Goal: Task Accomplishment & Management: Manage account settings

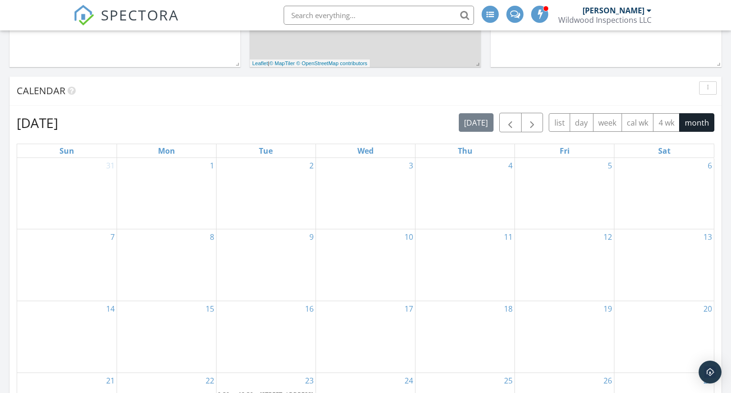
scroll to position [553, 0]
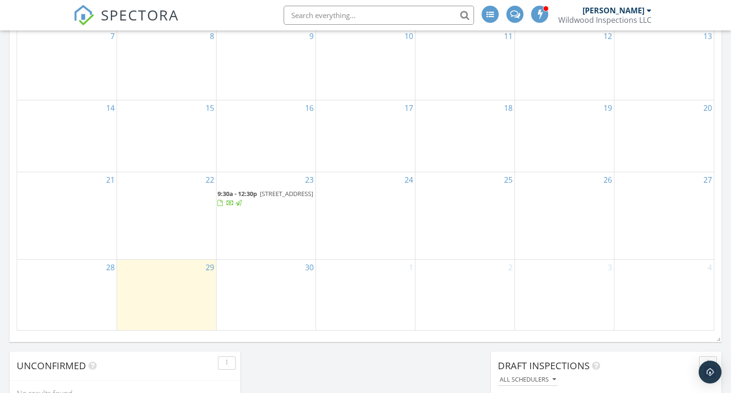
click at [250, 195] on span "9:30a - 12:30p" at bounding box center [238, 193] width 40 height 9
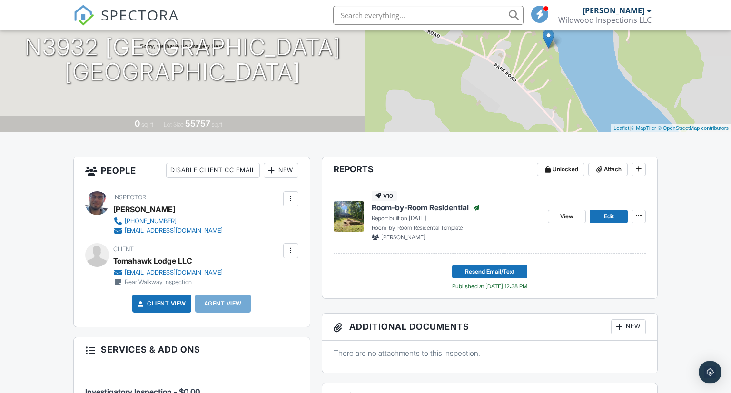
scroll to position [150, 0]
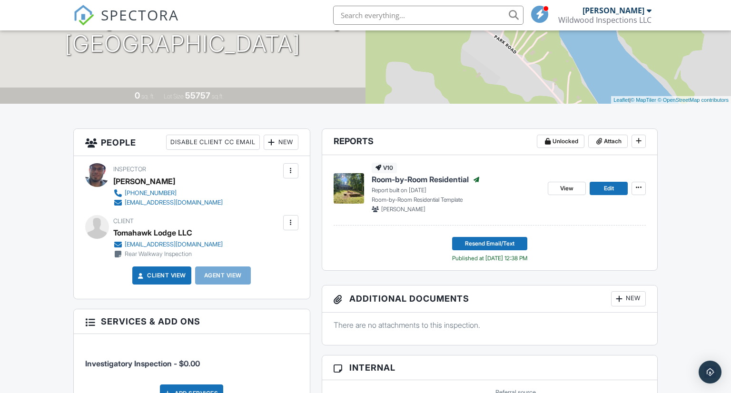
click at [162, 228] on div "Tomahawk Lodge LLC" at bounding box center [152, 233] width 79 height 14
click at [298, 224] on div at bounding box center [290, 222] width 15 height 15
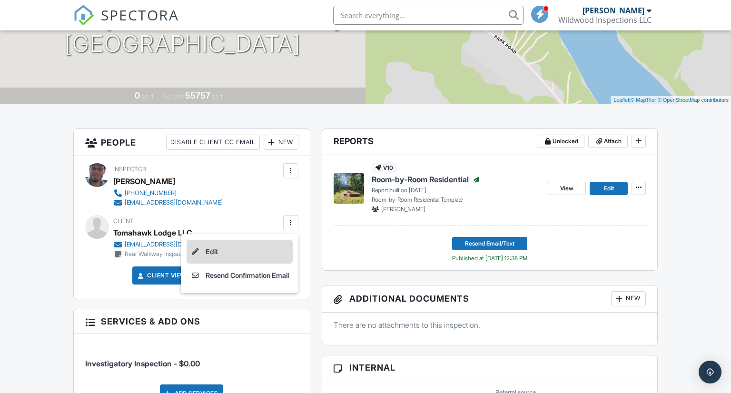
click at [227, 256] on li "Edit" at bounding box center [240, 252] width 106 height 24
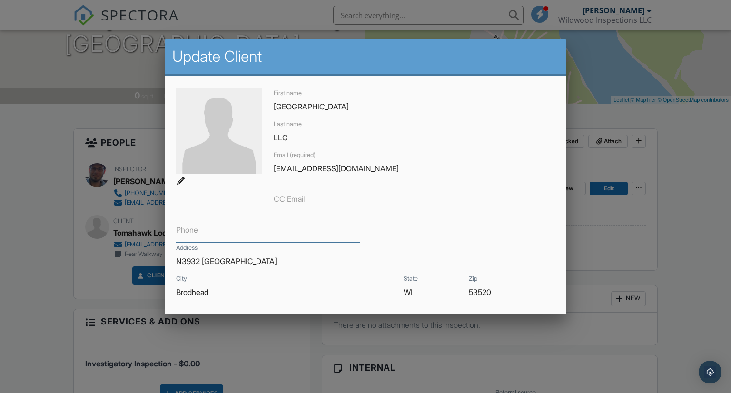
click at [231, 235] on input "Phone" at bounding box center [268, 230] width 184 height 23
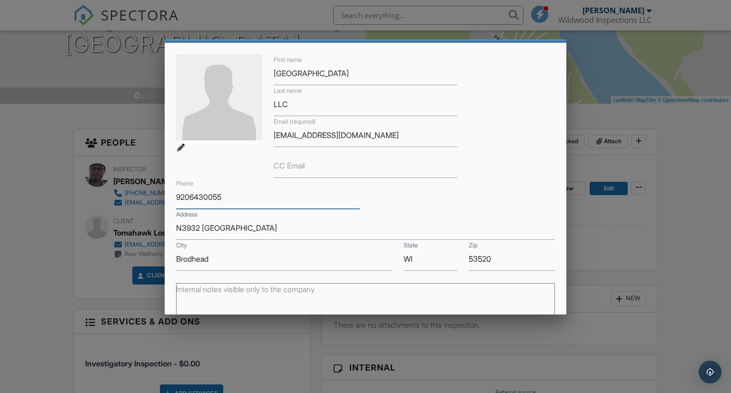
scroll to position [55, 0]
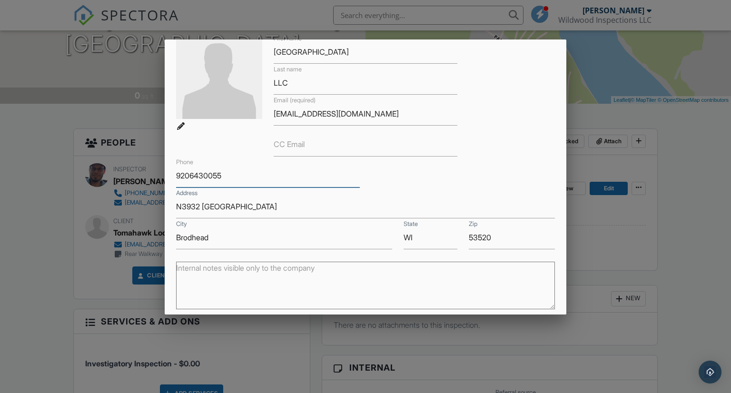
type input "9206430055"
click at [397, 188] on div "First name Tomahawk Lodge Last name LLC Email (required) borderlands@protonmail…" at bounding box center [365, 141] width 391 height 217
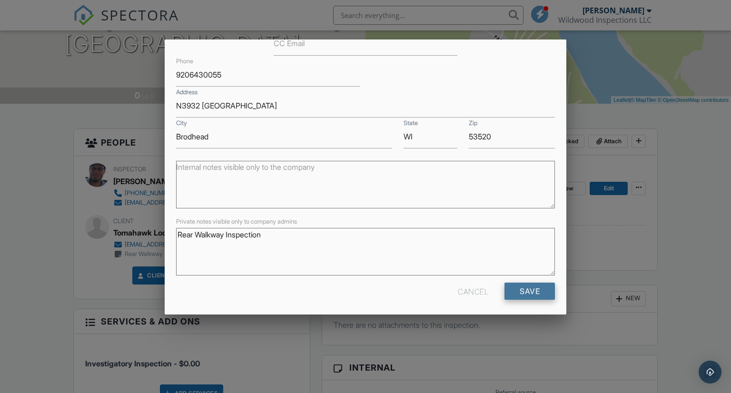
click at [522, 289] on input "Save" at bounding box center [530, 291] width 50 height 17
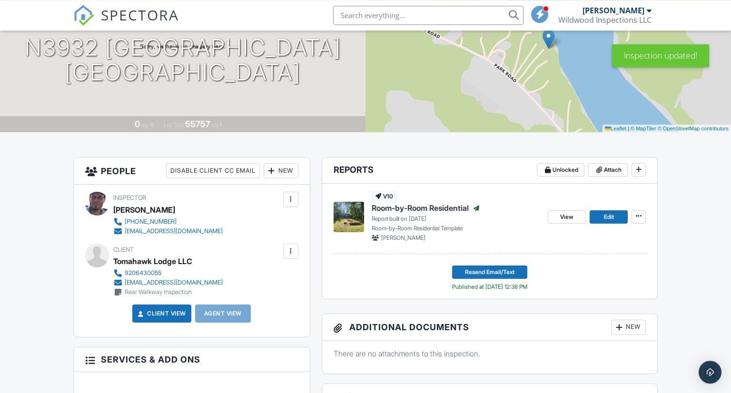
scroll to position [150, 0]
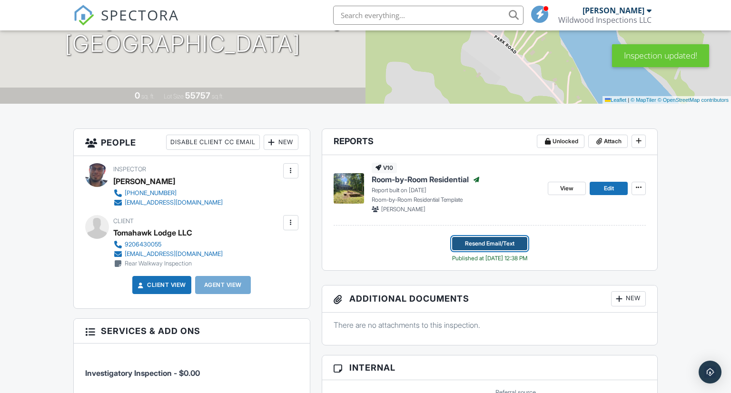
click at [510, 243] on span "Resend Email/Text" at bounding box center [490, 244] width 50 height 10
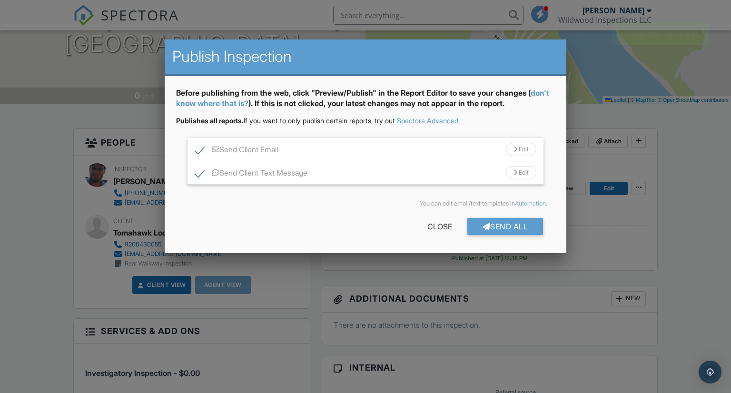
click at [198, 151] on label "Send Client Email" at bounding box center [236, 151] width 83 height 12
click at [201, 153] on label "Send Client Email" at bounding box center [236, 151] width 83 height 12
click at [201, 148] on input "Send Client Email" at bounding box center [198, 145] width 6 height 6
checkbox input "true"
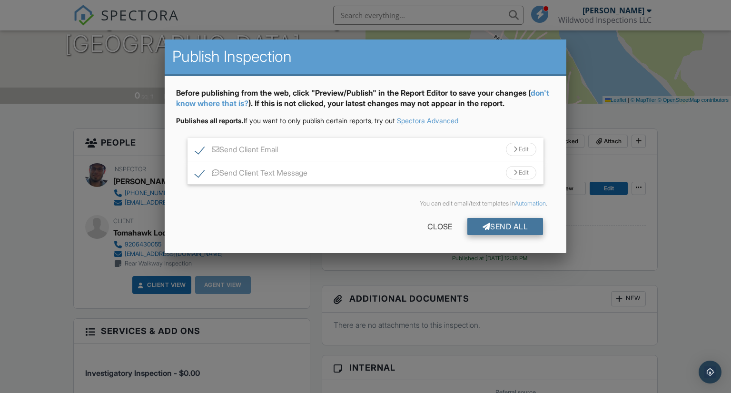
click at [515, 226] on div "Send All" at bounding box center [505, 226] width 76 height 17
